Goal: Information Seeking & Learning: Learn about a topic

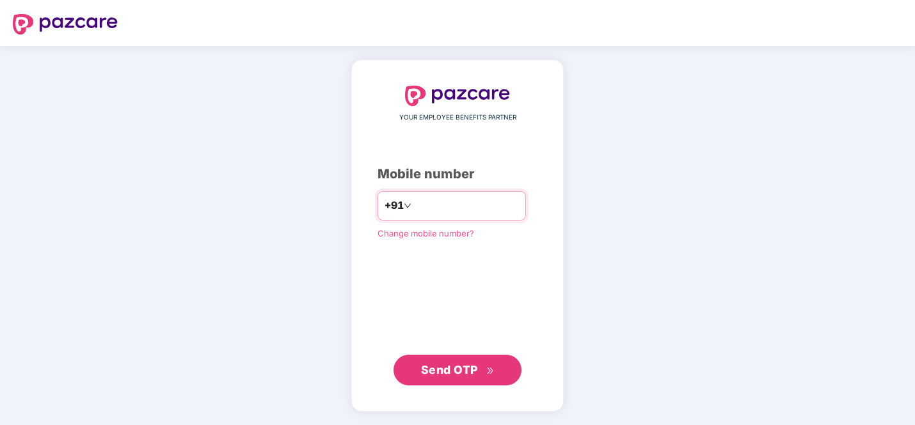
click at [424, 205] on input "number" at bounding box center [466, 206] width 105 height 20
click at [418, 206] on input "**********" at bounding box center [466, 206] width 105 height 20
type input "**********"
click at [465, 364] on span "Send OTP" at bounding box center [449, 369] width 57 height 13
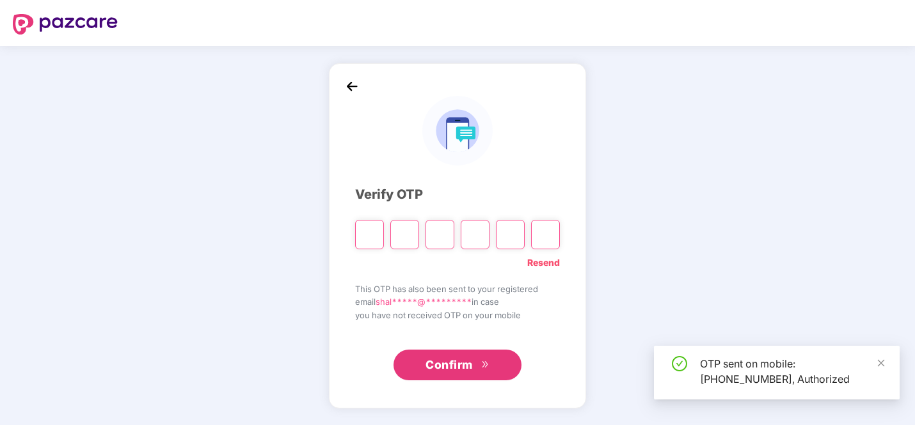
click at [372, 239] on input "Please enter verification code. Digit 1" at bounding box center [369, 234] width 29 height 29
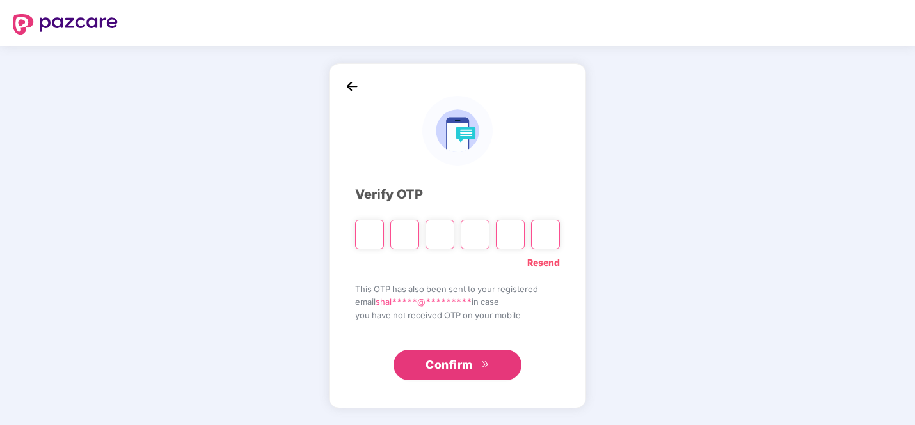
type input "*"
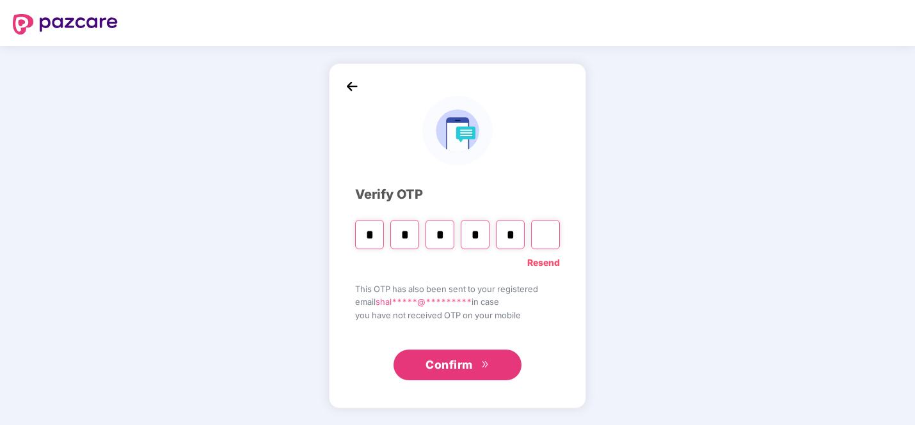
type input "*"
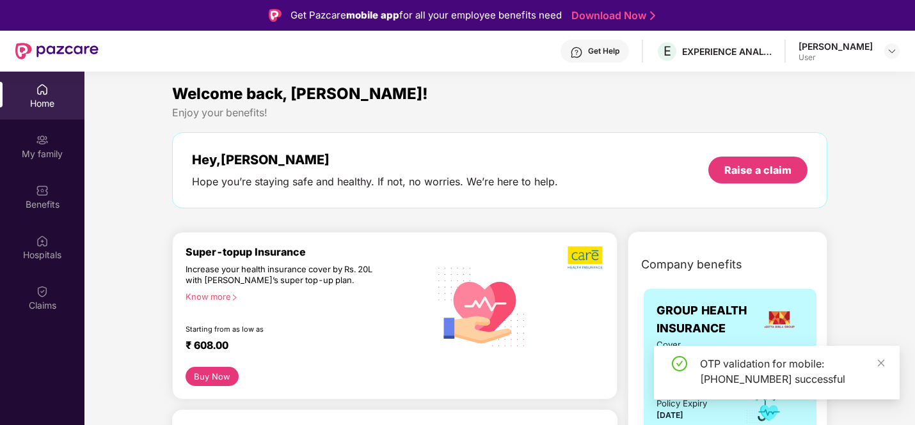
click at [849, 59] on div "User" at bounding box center [835, 57] width 74 height 10
click at [880, 47] on div "[PERSON_NAME] User" at bounding box center [848, 51] width 101 height 22
click at [885, 48] on div at bounding box center [891, 50] width 15 height 15
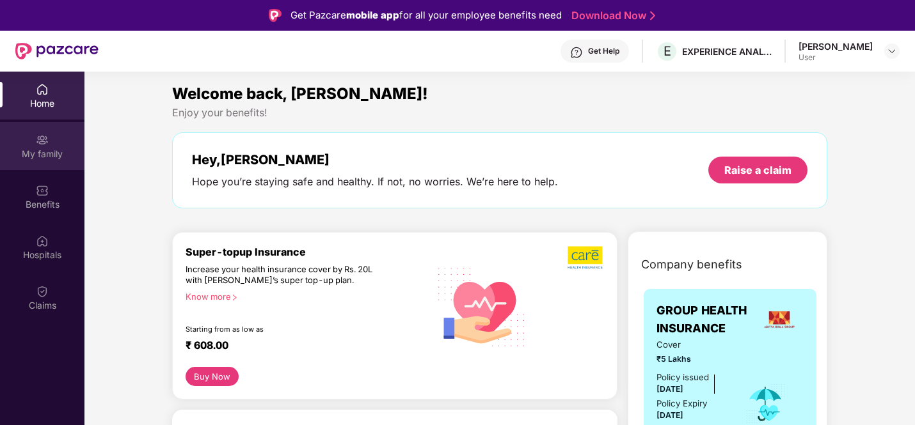
click at [38, 150] on div "My family" at bounding box center [42, 154] width 84 height 13
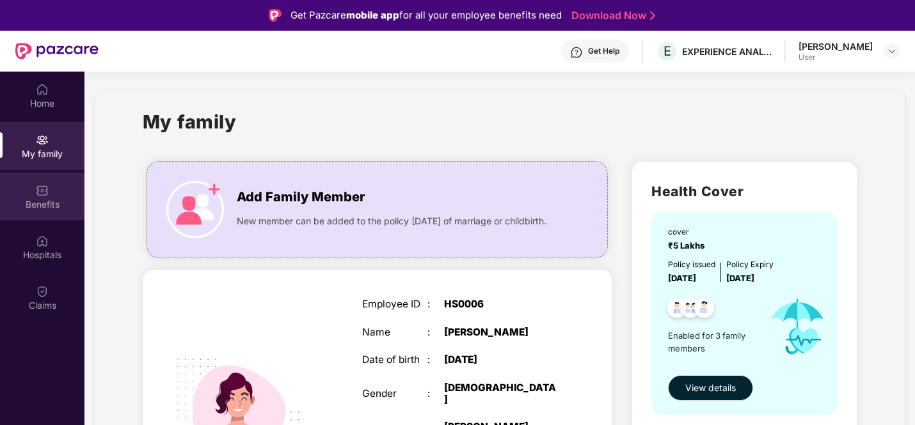
click at [58, 201] on div "Benefits" at bounding box center [42, 204] width 84 height 13
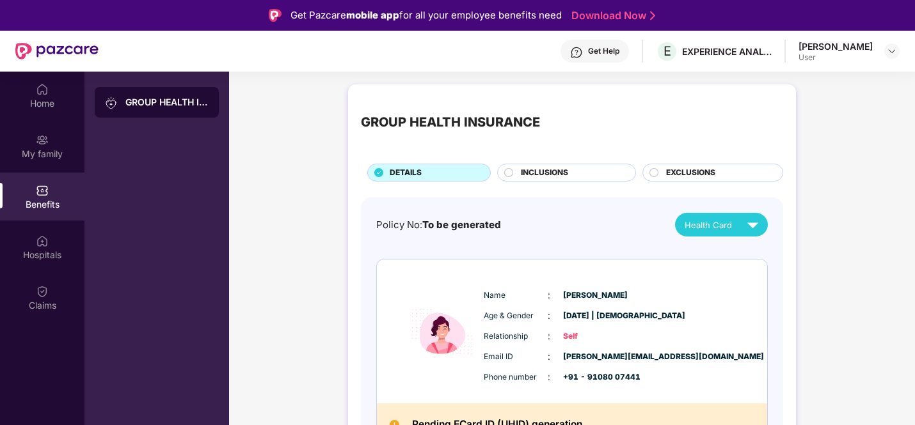
click at [562, 173] on span "INCLUSIONS" at bounding box center [544, 173] width 47 height 12
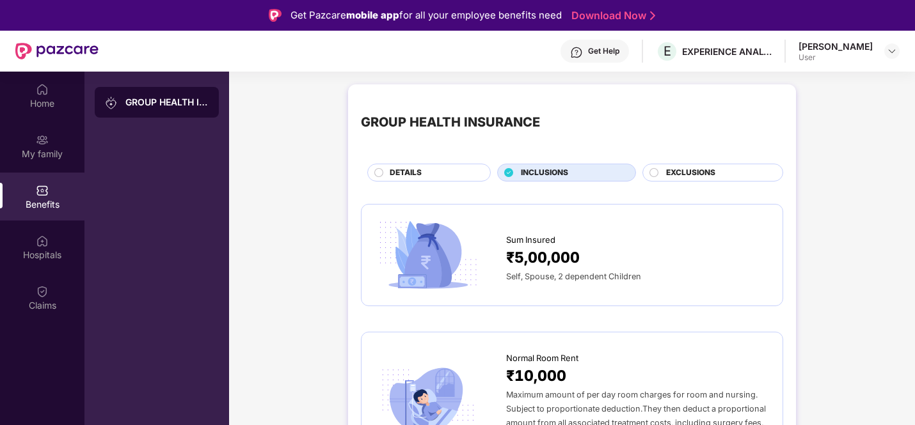
click at [562, 173] on span "INCLUSIONS" at bounding box center [544, 173] width 47 height 12
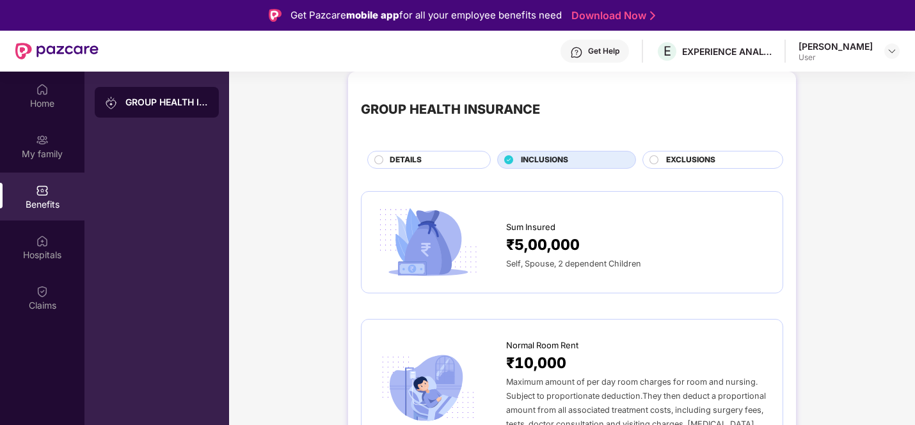
scroll to position [19, 0]
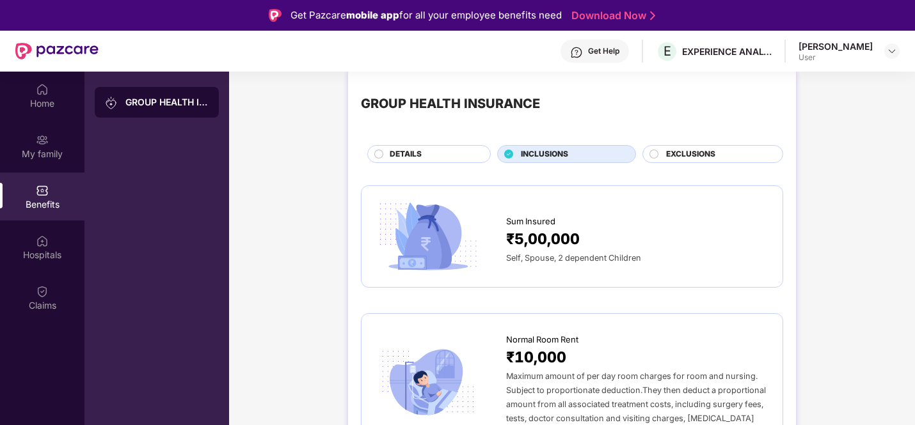
click at [670, 146] on div "EXCLUSIONS" at bounding box center [712, 154] width 141 height 18
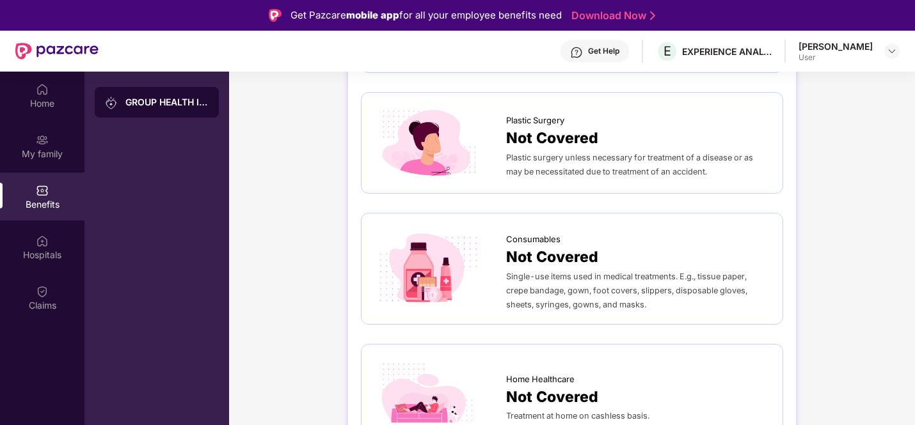
scroll to position [72, 0]
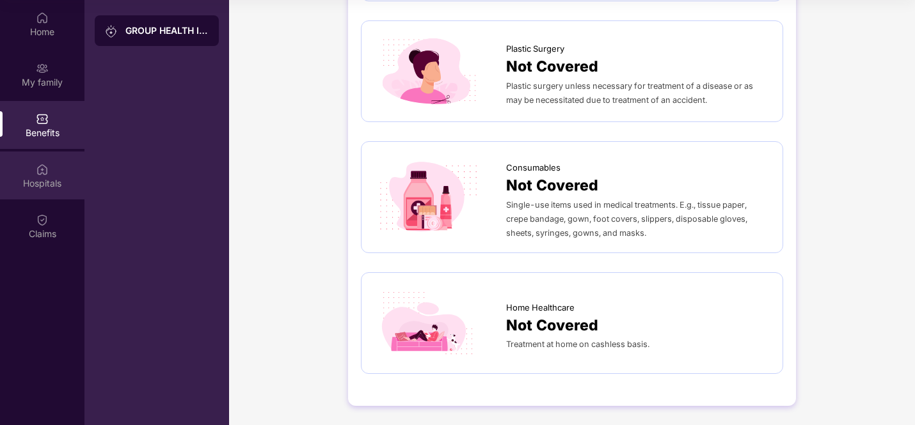
click at [54, 185] on div "Hospitals" at bounding box center [42, 183] width 84 height 13
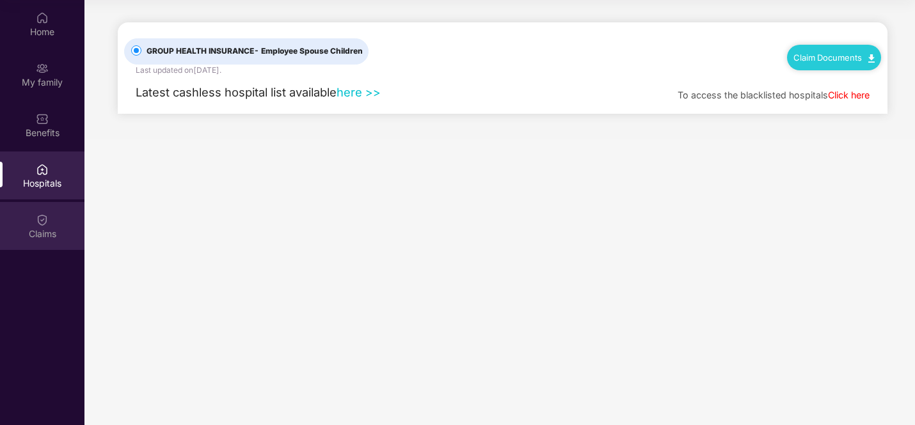
click at [50, 230] on div "Claims" at bounding box center [42, 234] width 84 height 13
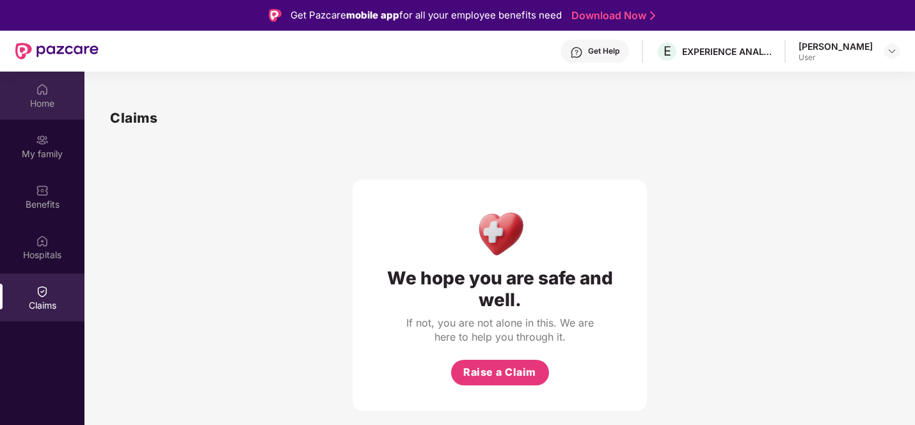
click at [45, 93] on img at bounding box center [42, 89] width 13 height 13
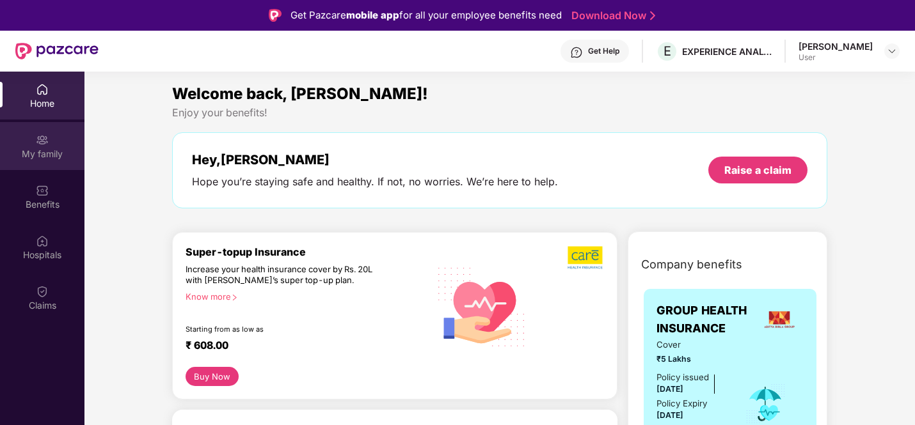
click at [41, 153] on div "My family" at bounding box center [42, 154] width 84 height 13
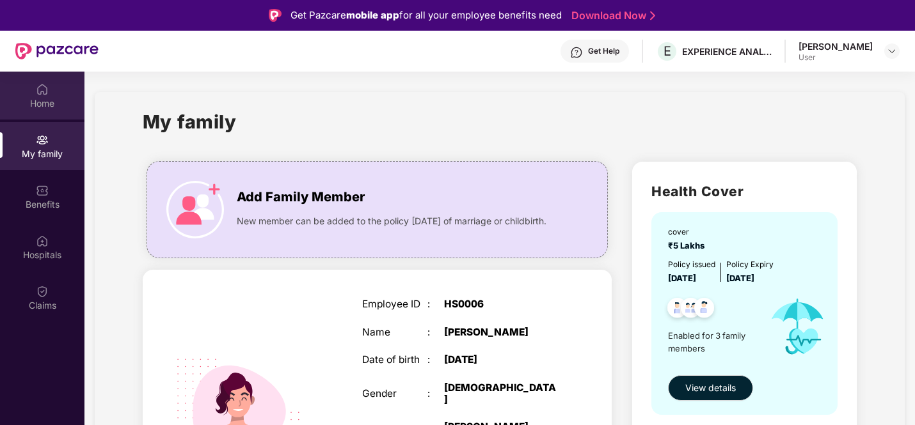
click at [30, 103] on div "Home" at bounding box center [42, 103] width 84 height 13
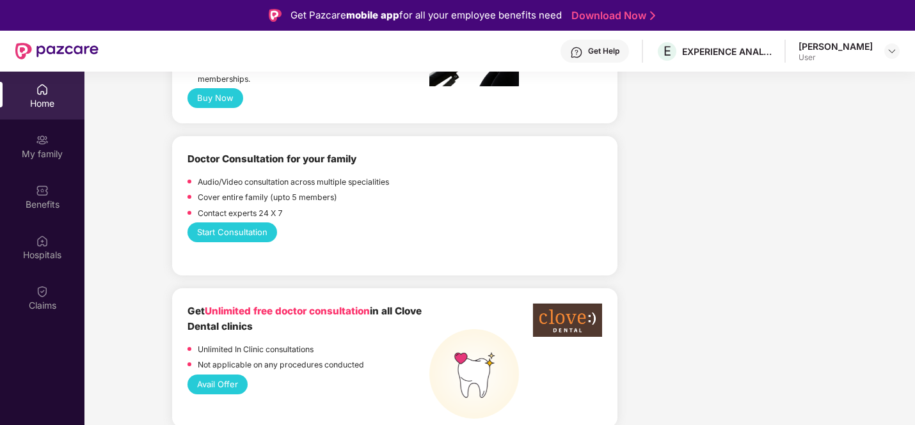
scroll to position [673, 0]
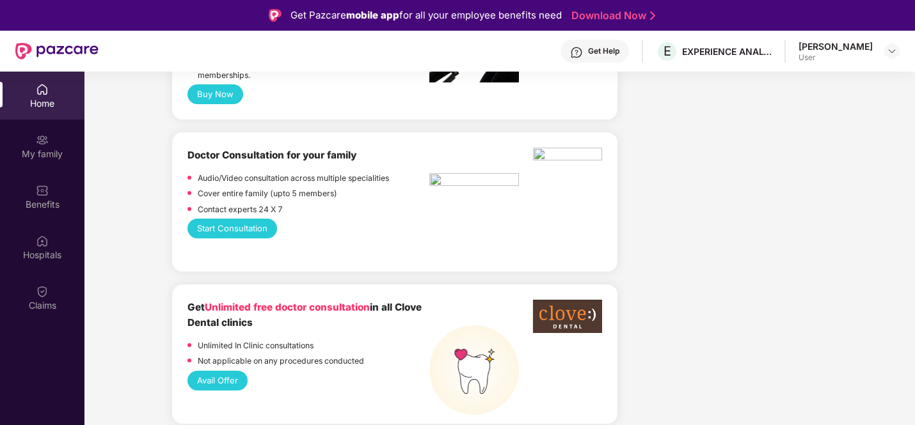
click at [226, 228] on button "Start Consultation" at bounding box center [232, 229] width 90 height 20
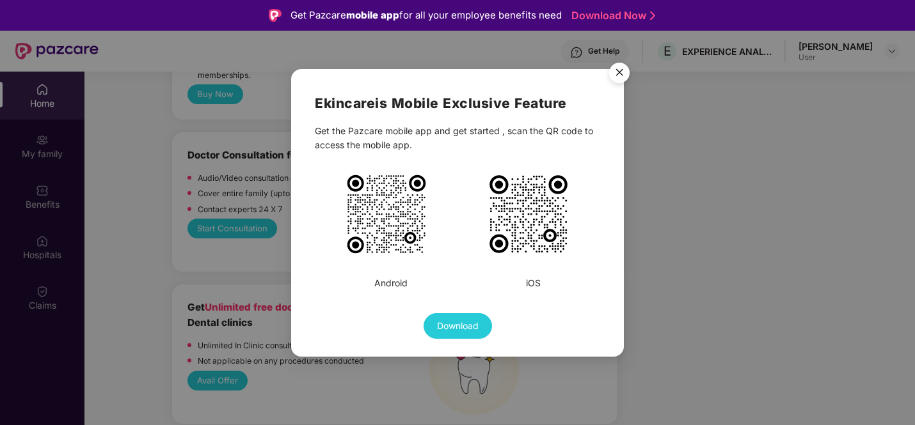
click at [627, 77] on img "Close" at bounding box center [619, 75] width 36 height 36
